Goal: Task Accomplishment & Management: Manage account settings

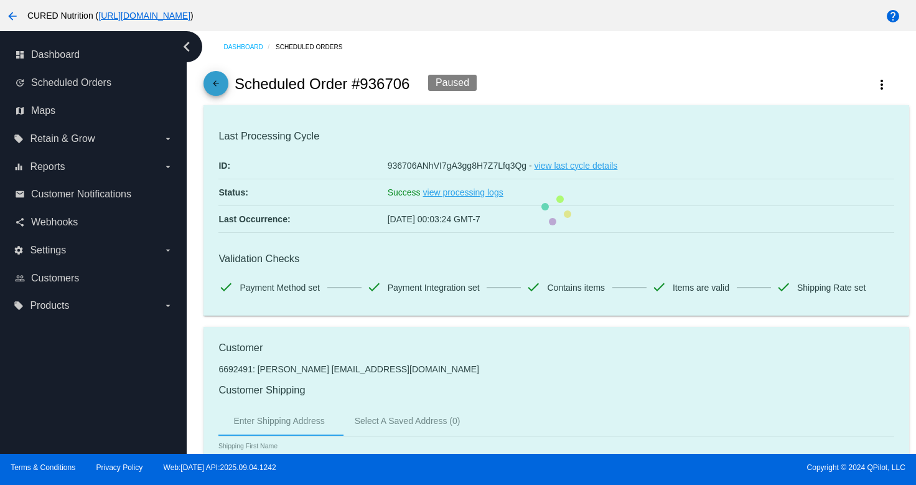
click at [222, 88] on mat-icon "arrow_back" at bounding box center [215, 86] width 15 height 15
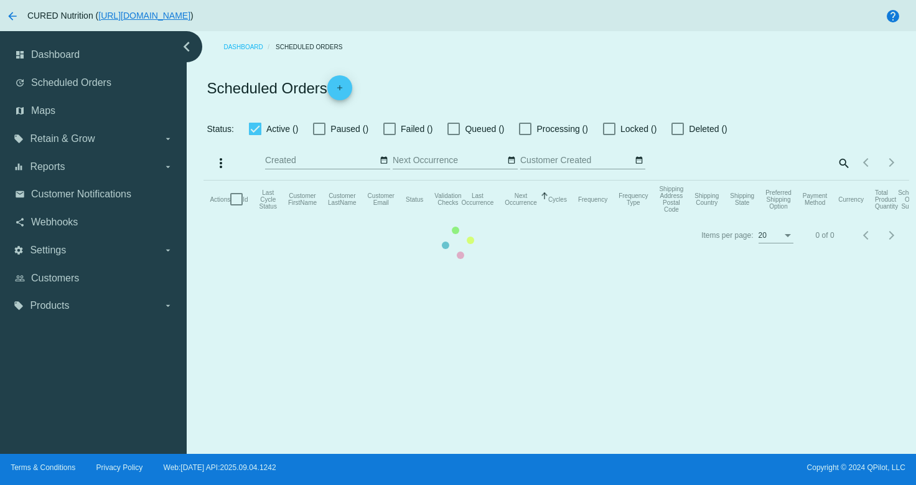
checkbox input "true"
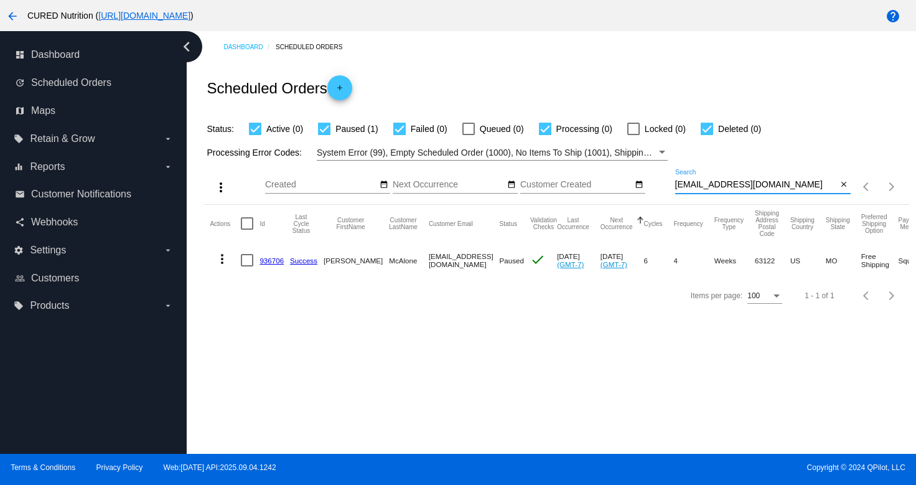
click at [720, 189] on input "[EMAIL_ADDRESS][DOMAIN_NAME]" at bounding box center [756, 185] width 162 height 10
paste input "[EMAIL_ADDRESS][PERSON_NAME][DOMAIN_NAME]"
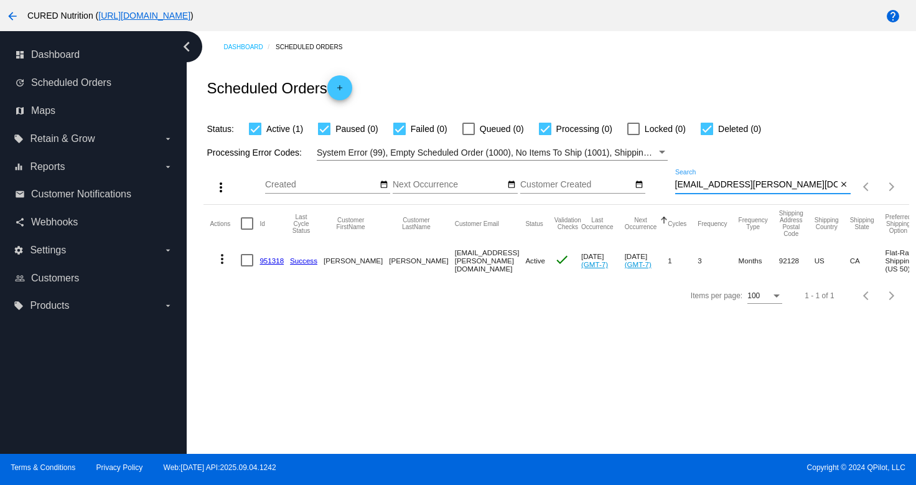
type input "[EMAIL_ADDRESS][PERSON_NAME][DOMAIN_NAME]"
click at [271, 262] on link "951318" at bounding box center [271, 260] width 24 height 8
